Goal: Information Seeking & Learning: Learn about a topic

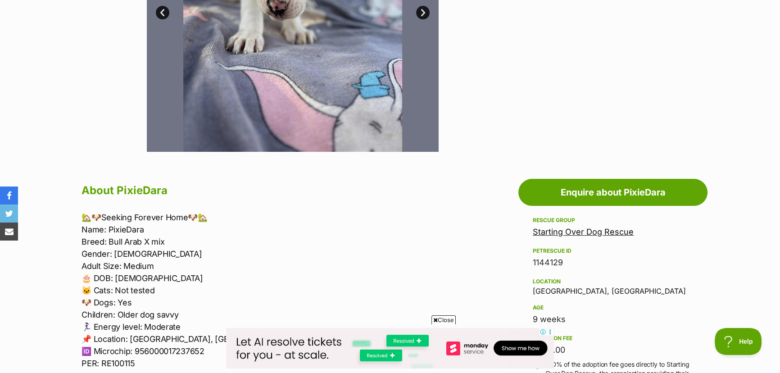
click at [596, 229] on link "Starting Over Dog Rescue" at bounding box center [583, 231] width 101 height 9
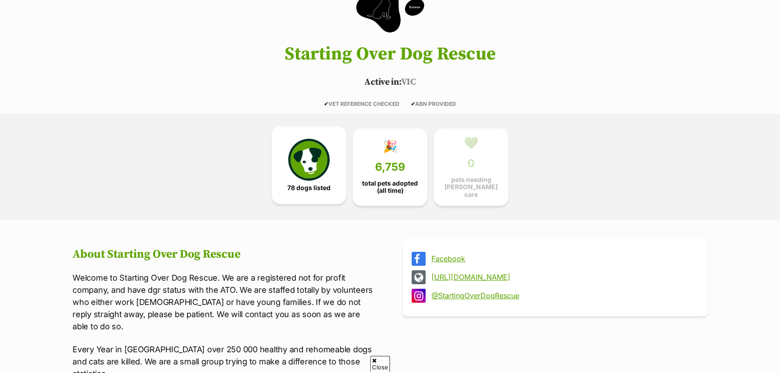
click at [293, 173] on img at bounding box center [308, 159] width 41 height 41
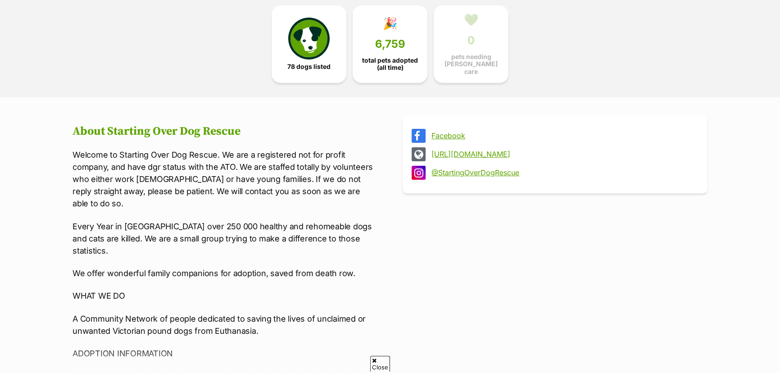
scroll to position [302, 0]
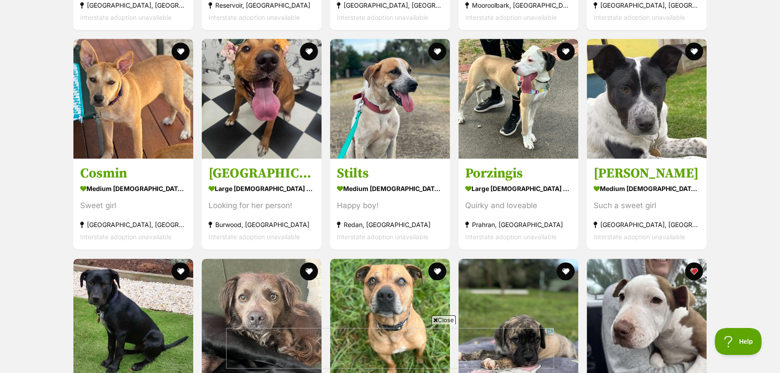
scroll to position [1517, 0]
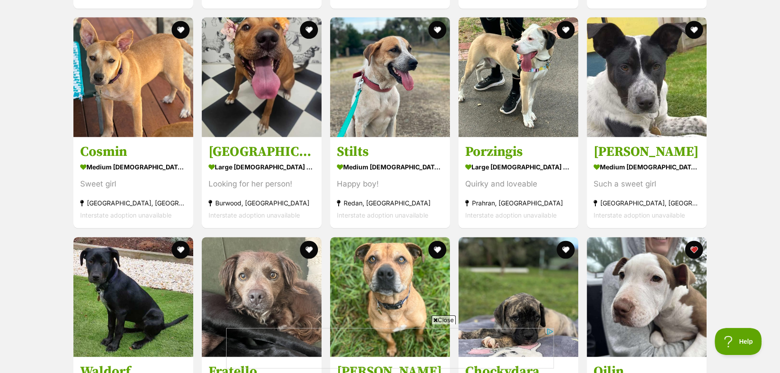
click at [438, 320] on span "Close" at bounding box center [443, 319] width 24 height 9
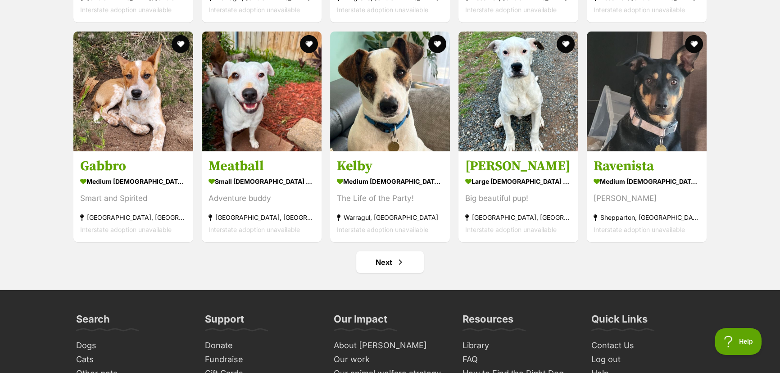
scroll to position [3523, 0]
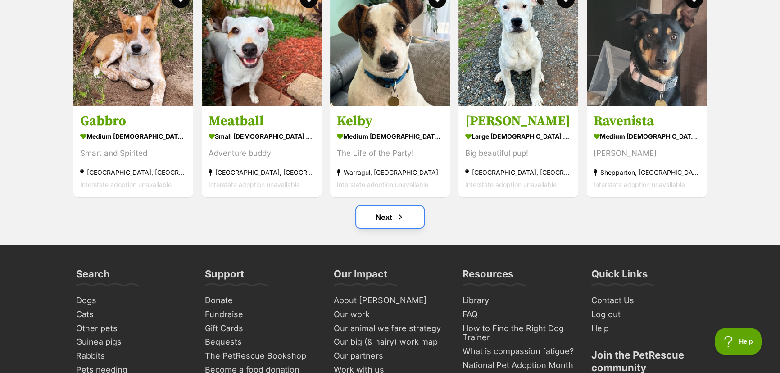
click at [384, 214] on link "Next" at bounding box center [390, 217] width 68 height 22
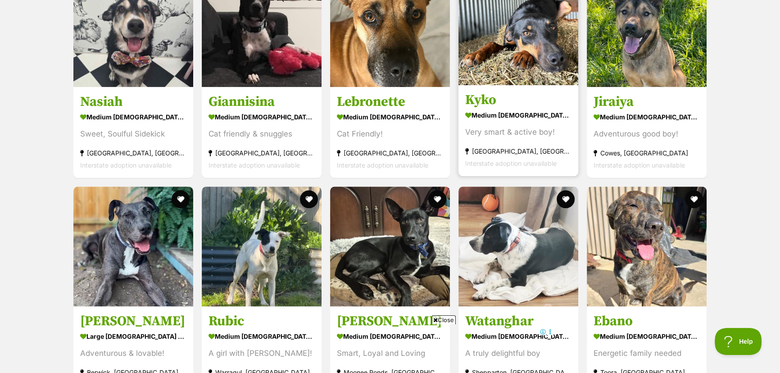
scroll to position [1350, 0]
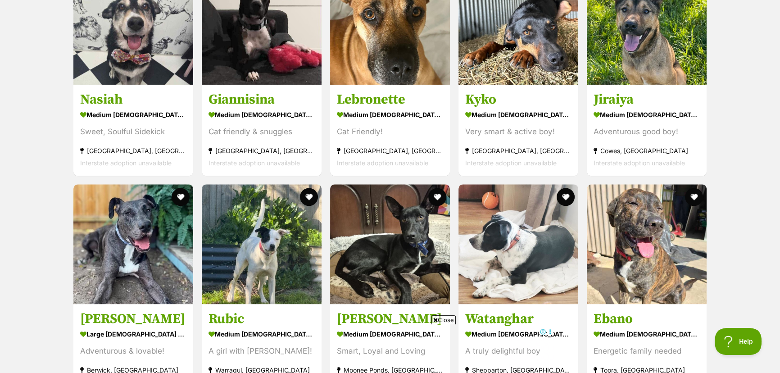
click at [442, 322] on span "Close" at bounding box center [443, 319] width 24 height 9
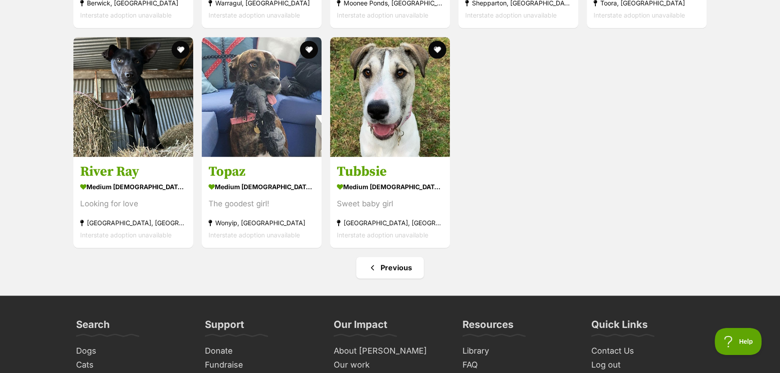
scroll to position [1719, 0]
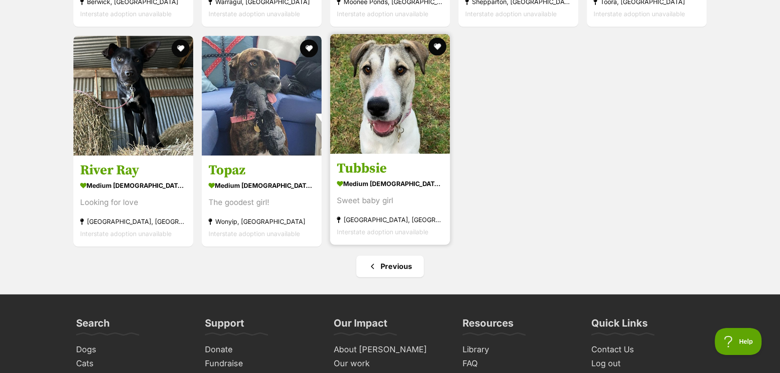
click at [374, 121] on img at bounding box center [390, 94] width 120 height 120
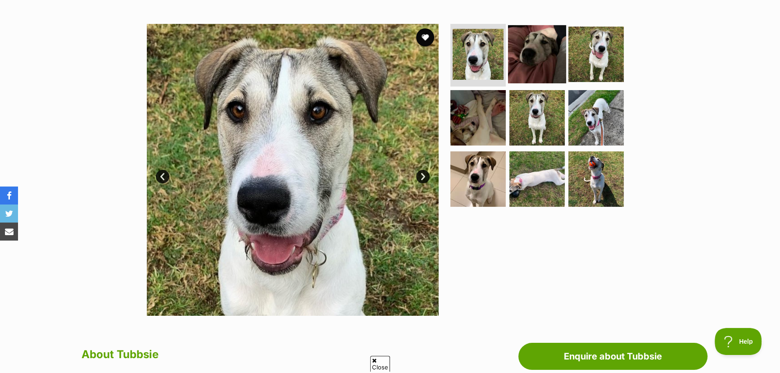
click at [537, 61] on img at bounding box center [537, 54] width 58 height 58
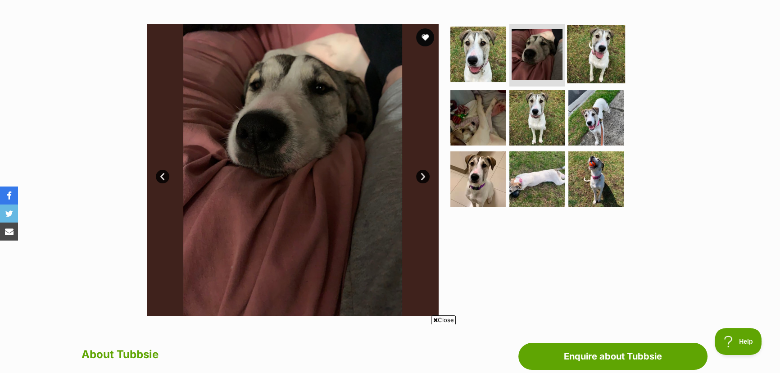
click at [608, 57] on img at bounding box center [596, 54] width 58 height 58
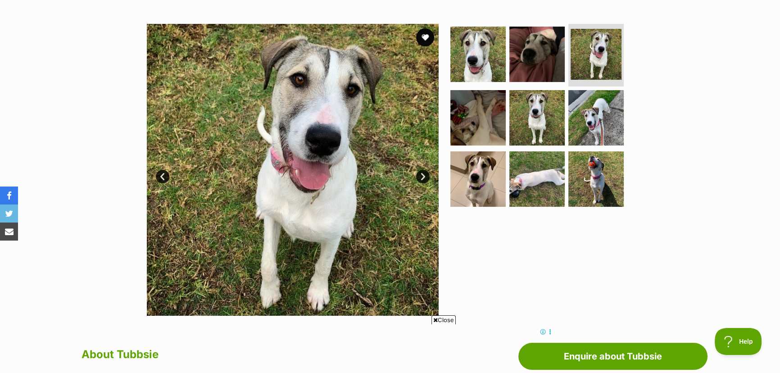
click at [418, 175] on link "Next" at bounding box center [423, 177] width 14 height 14
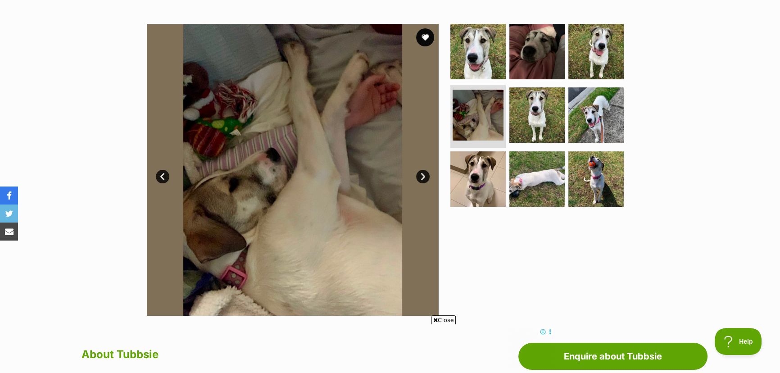
click at [423, 175] on link "Next" at bounding box center [423, 177] width 14 height 14
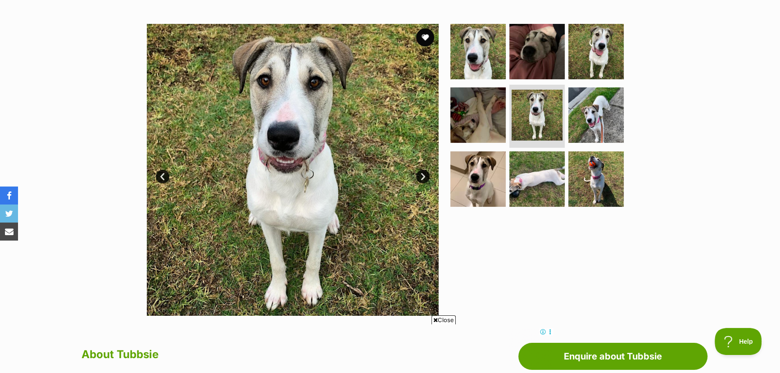
click at [423, 175] on link "Next" at bounding box center [423, 177] width 14 height 14
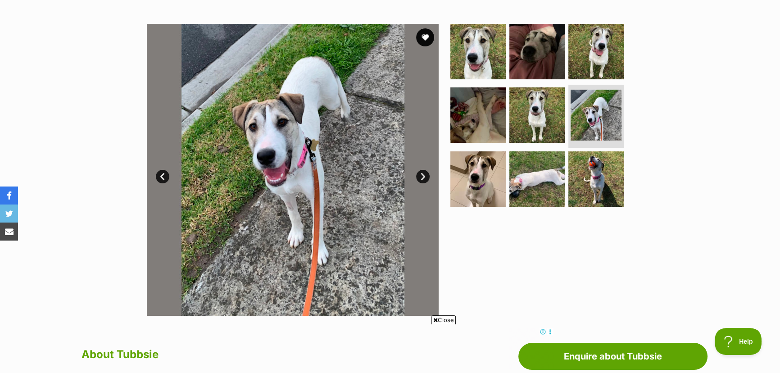
click at [423, 175] on link "Next" at bounding box center [423, 177] width 14 height 14
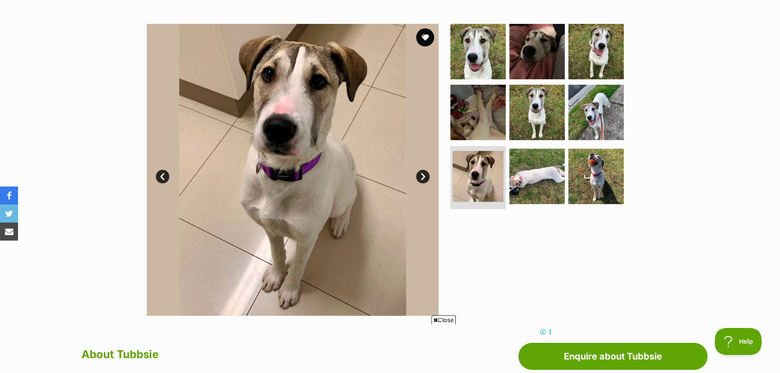
click at [423, 175] on link "Next" at bounding box center [423, 177] width 14 height 14
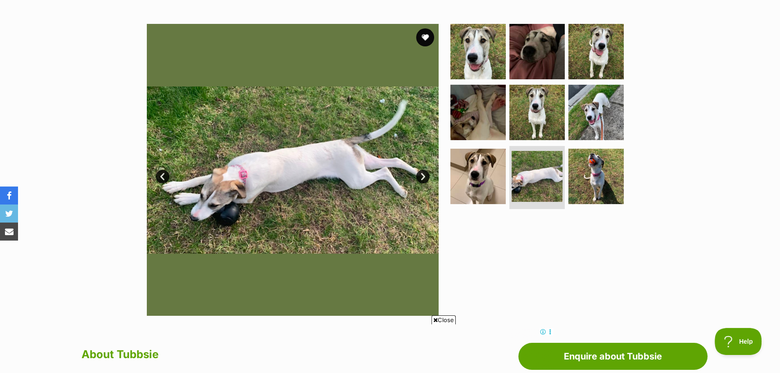
click at [423, 175] on link "Next" at bounding box center [423, 177] width 14 height 14
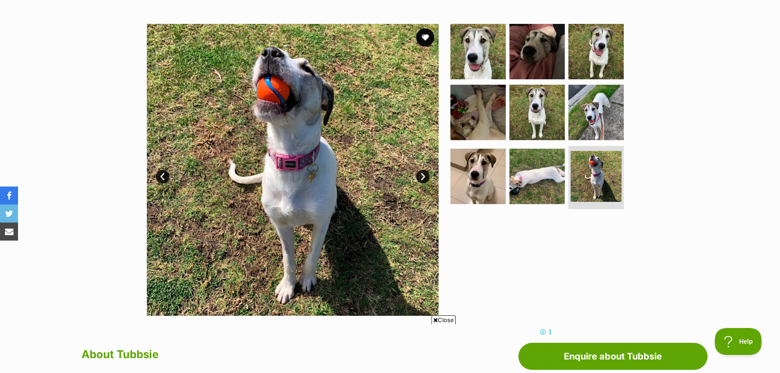
click at [423, 175] on link "Next" at bounding box center [423, 177] width 14 height 14
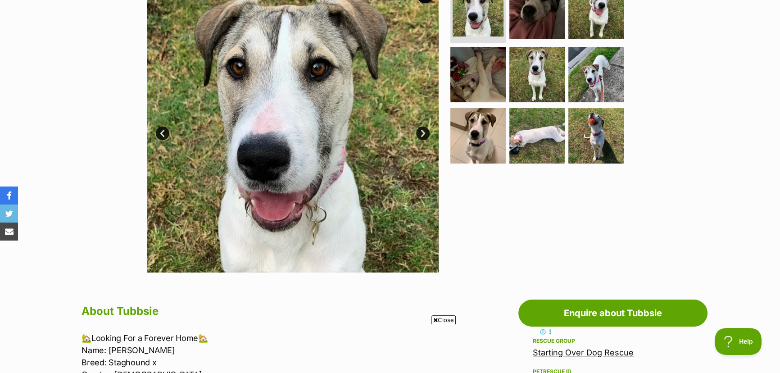
scroll to position [327, 0]
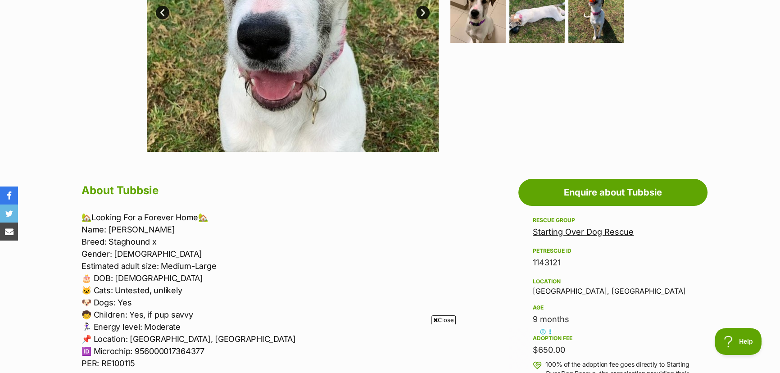
click at [445, 321] on span "Close" at bounding box center [443, 319] width 24 height 9
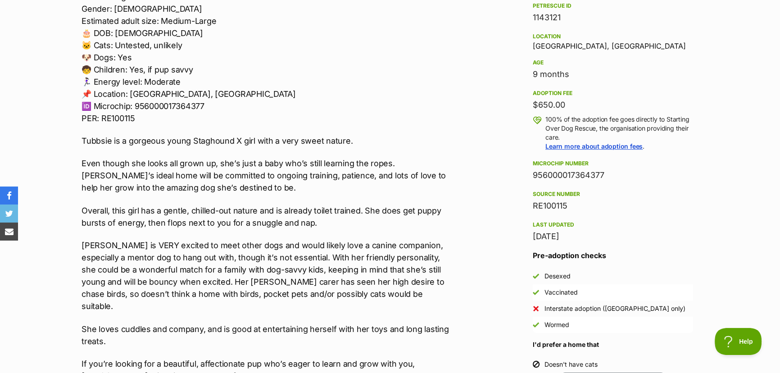
scroll to position [573, 0]
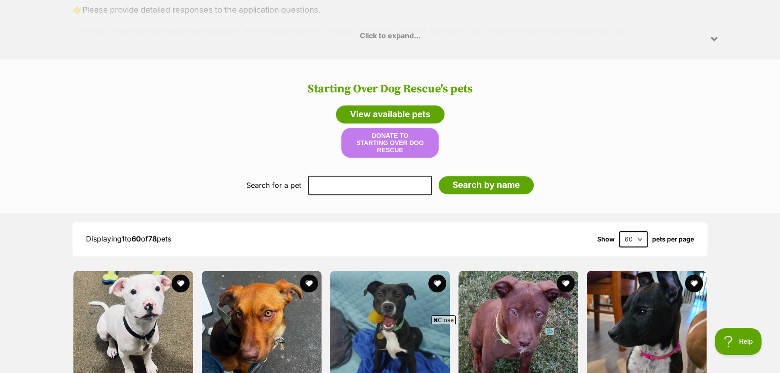
scroll to position [658, 0]
